Goal: Find contact information: Find contact information

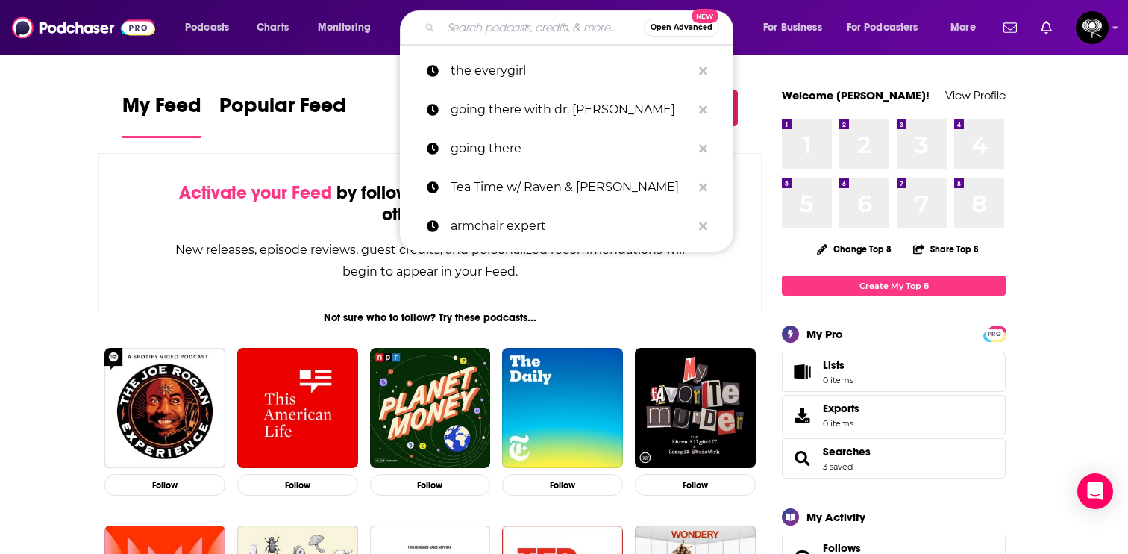
click at [486, 25] on input "Search podcasts, credits, & more..." at bounding box center [542, 28] width 203 height 24
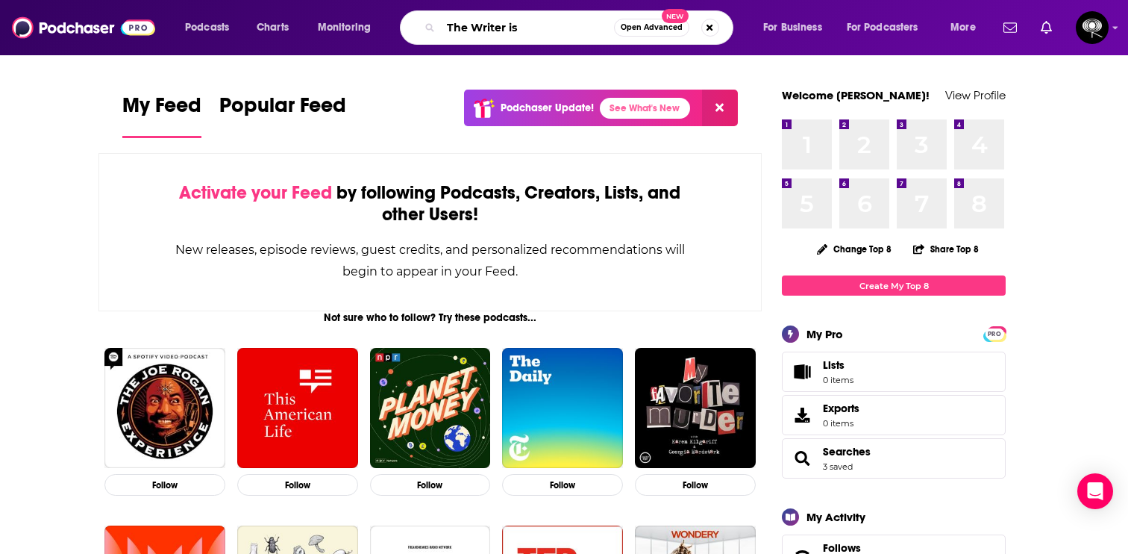
type input "The Writer is"
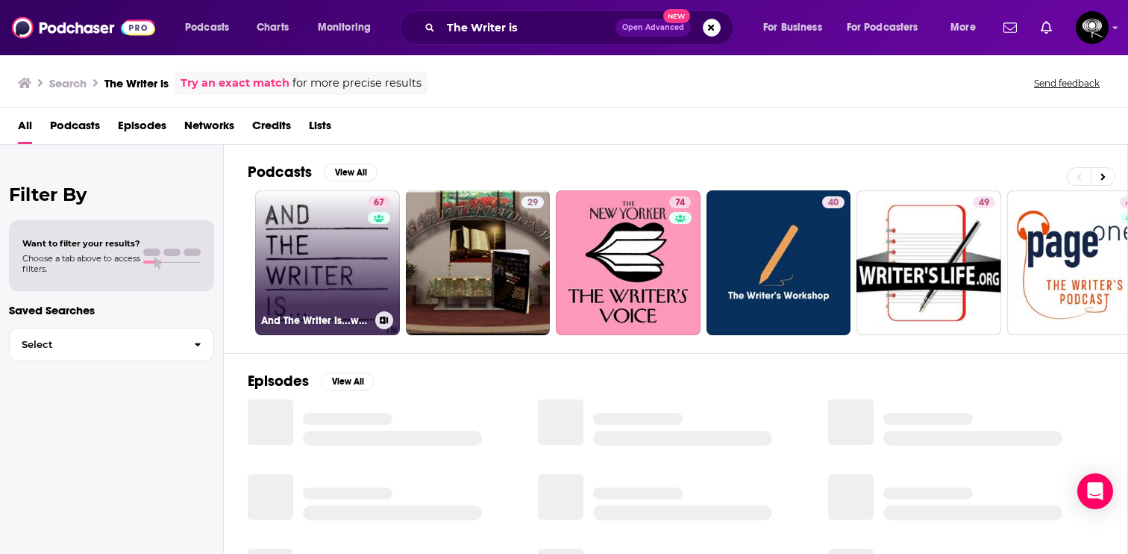
click at [340, 271] on link "67 And The Writer Is...with [PERSON_NAME]" at bounding box center [327, 262] width 145 height 145
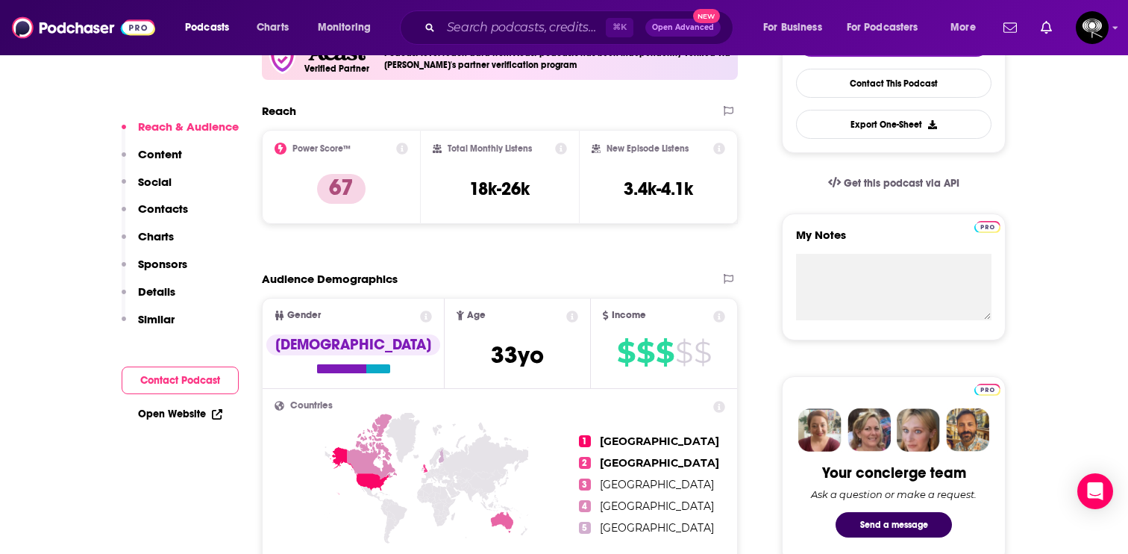
scroll to position [388, 0]
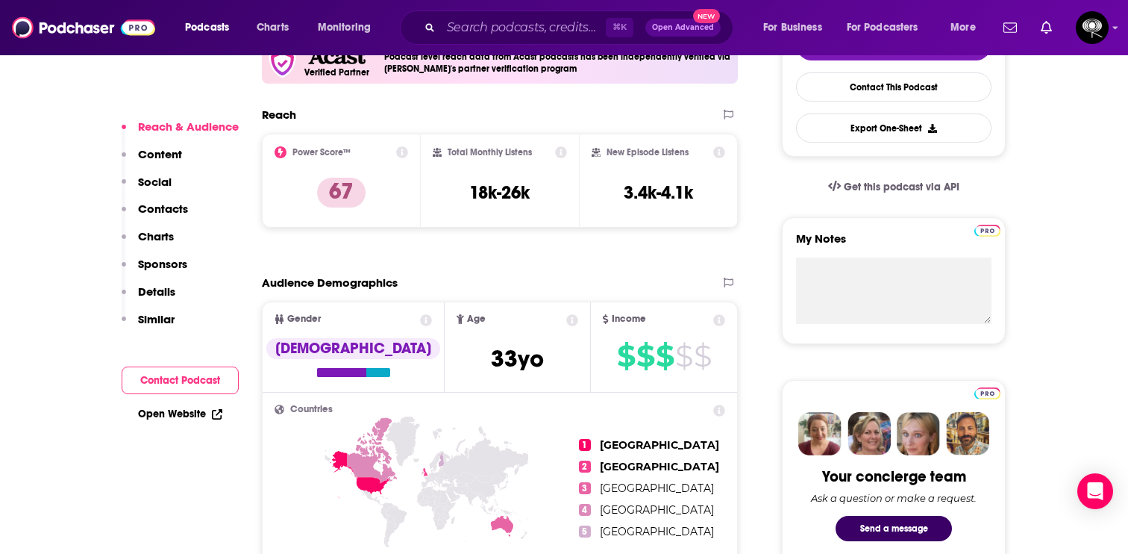
click at [170, 207] on p "Contacts" at bounding box center [163, 208] width 50 height 14
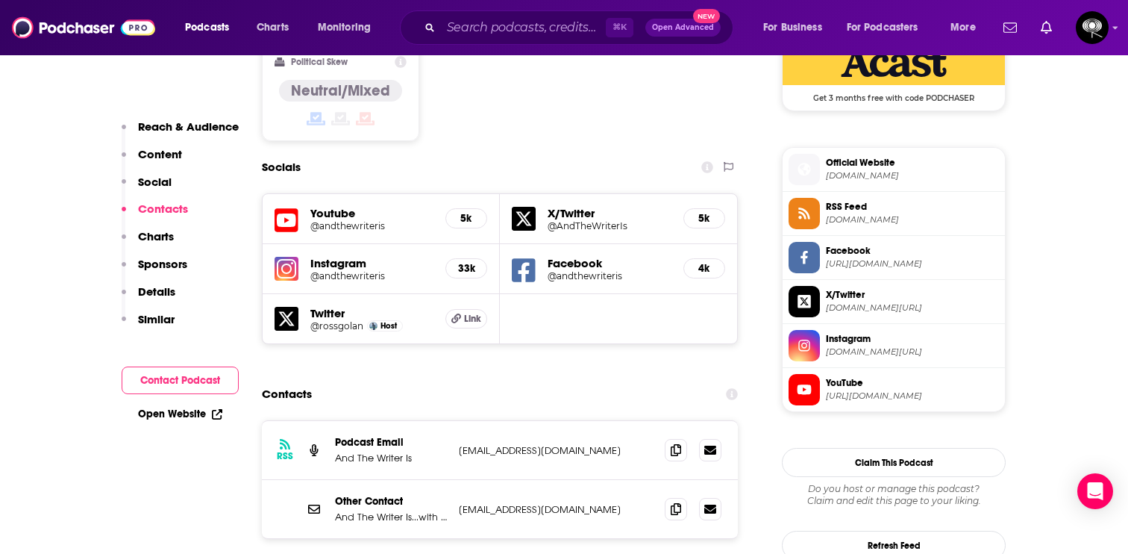
scroll to position [1376, 0]
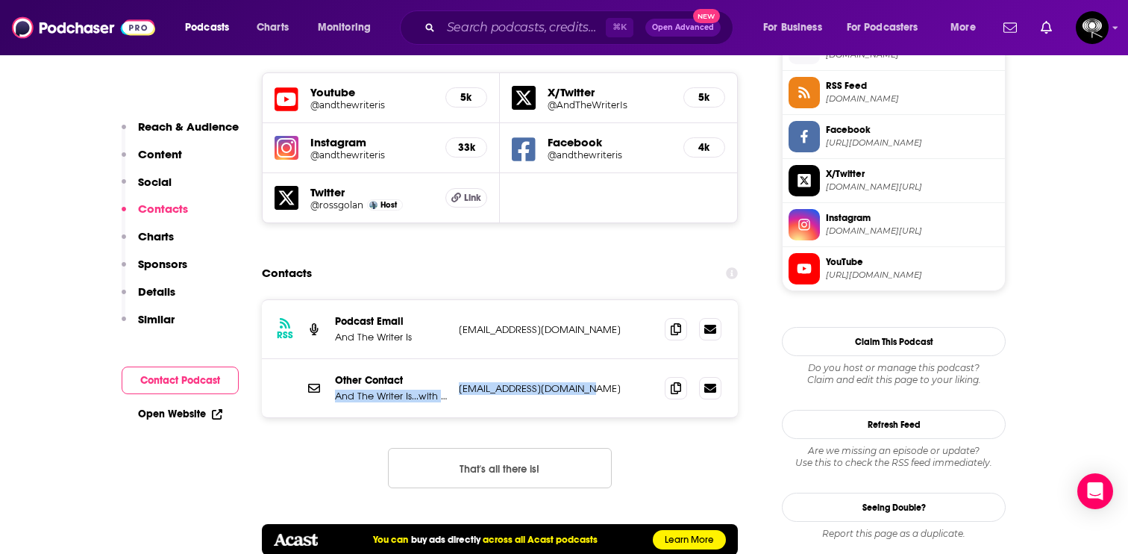
drag, startPoint x: 589, startPoint y: 338, endPoint x: 451, endPoint y: 335, distance: 137.3
click at [451, 359] on div "Other Contact And The Writer Is...with [PERSON_NAME] [EMAIL_ADDRESS][DOMAIN_NAM…" at bounding box center [500, 388] width 476 height 58
click at [589, 382] on p "[EMAIL_ADDRESS][DOMAIN_NAME]" at bounding box center [556, 388] width 194 height 13
drag, startPoint x: 589, startPoint y: 339, endPoint x: 505, endPoint y: 331, distance: 84.0
click at [505, 382] on p "[EMAIL_ADDRESS][DOMAIN_NAME]" at bounding box center [556, 388] width 194 height 13
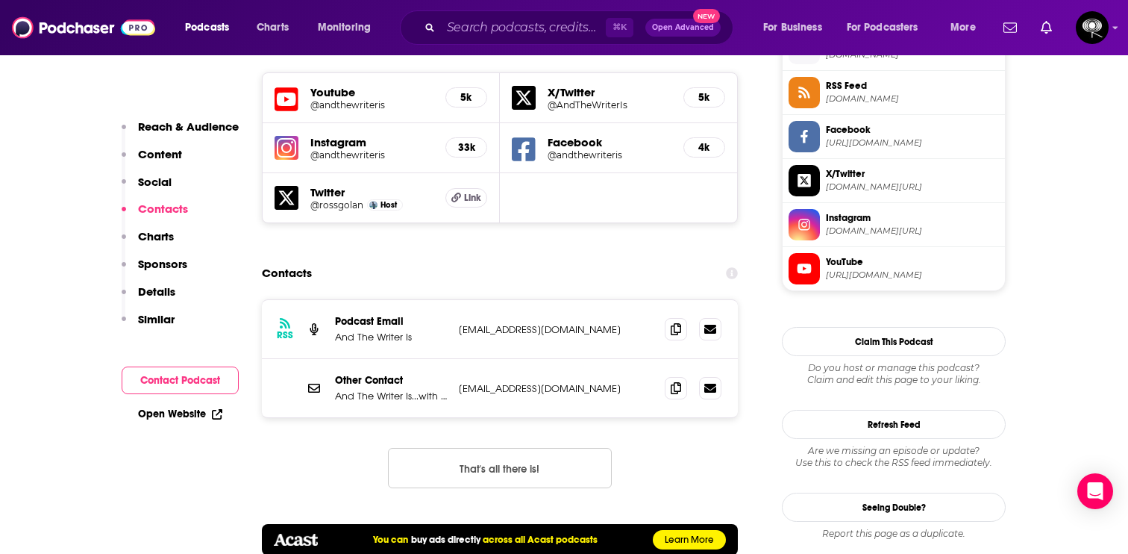
click at [636, 359] on div "Other Contact And The Writer Is...with [PERSON_NAME] [EMAIL_ADDRESS][DOMAIN_NAM…" at bounding box center [500, 388] width 476 height 58
drag, startPoint x: 586, startPoint y: 331, endPoint x: 454, endPoint y: 338, distance: 131.5
click at [454, 359] on div "Other Contact And The Writer Is...with [PERSON_NAME] [EMAIL_ADDRESS][DOMAIN_NAM…" at bounding box center [500, 388] width 476 height 58
copy p "[EMAIL_ADDRESS][DOMAIN_NAME]"
